Goal: Task Accomplishment & Management: Manage account settings

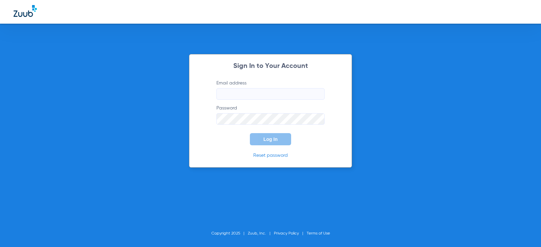
type input "[EMAIL_ADDRESS][DOMAIN_NAME]"
click at [255, 144] on button "Log In" at bounding box center [270, 139] width 41 height 12
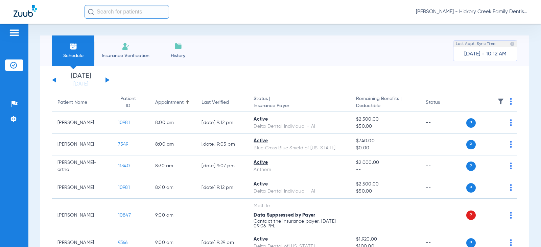
click at [135, 50] on li "Insurance Verification" at bounding box center [125, 51] width 63 height 30
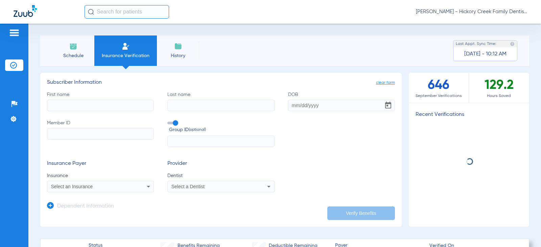
click at [74, 52] on span "Schedule" at bounding box center [73, 55] width 32 height 7
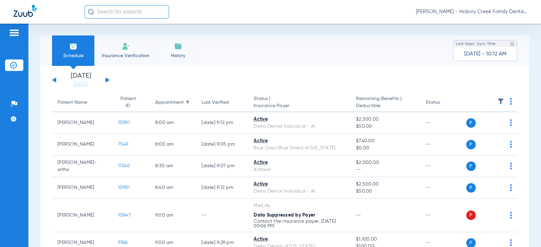
click at [107, 81] on button at bounding box center [108, 79] width 4 height 5
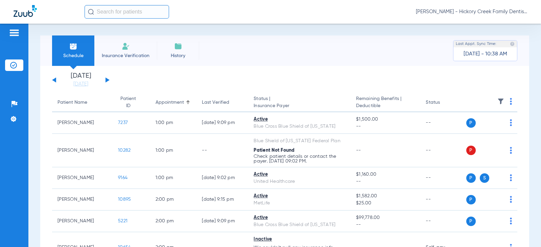
drag, startPoint x: 472, startPoint y: 50, endPoint x: 460, endPoint y: 84, distance: 35.3
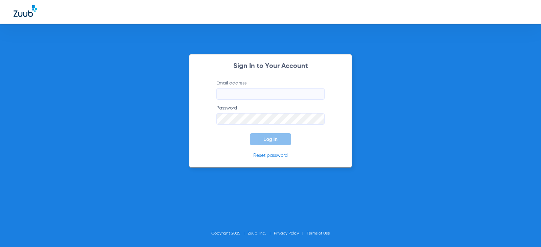
type input "[EMAIL_ADDRESS][DOMAIN_NAME]"
drag, startPoint x: 313, startPoint y: 62, endPoint x: 349, endPoint y: 73, distance: 37.6
click at [349, 73] on div "Sign In to Your Account Email address [EMAIL_ADDRESS][DOMAIN_NAME] Password Log…" at bounding box center [270, 111] width 163 height 114
